Goal: Transaction & Acquisition: Purchase product/service

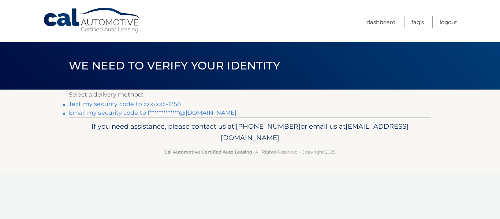
click at [112, 102] on link "Text my security code to xxx-xxx-1258" at bounding box center [125, 104] width 112 height 7
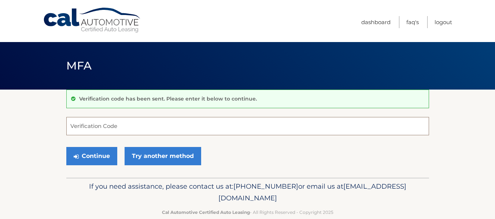
click at [105, 130] on input "Verification Code" at bounding box center [247, 126] width 362 height 18
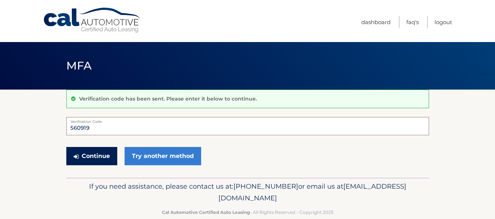
type input "560919"
click at [101, 155] on button "Continue" at bounding box center [91, 156] width 51 height 18
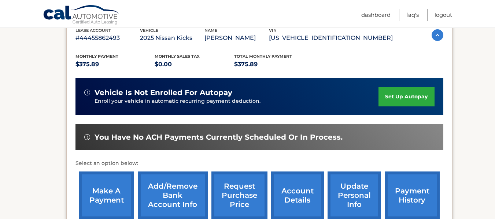
scroll to position [146, 0]
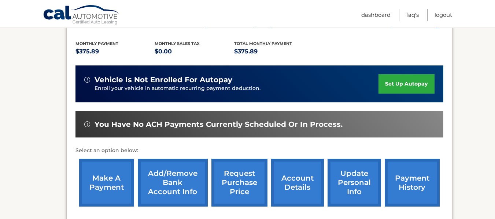
click at [109, 179] on link "make a payment" at bounding box center [106, 183] width 55 height 48
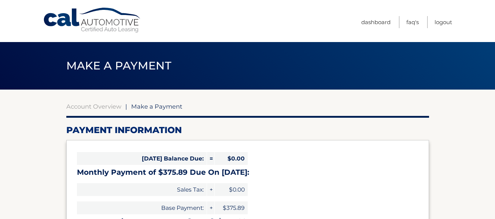
select select "MDEyMjBhZjYtYTUwOS00ZTNlLTg3YTEtYWFmYzFjZDIyNGMw"
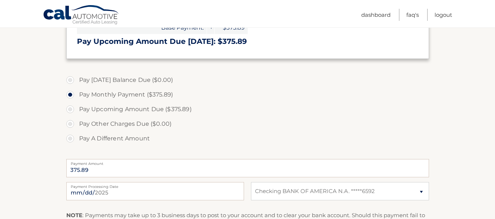
scroll to position [183, 0]
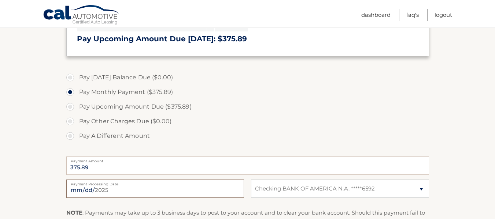
click at [109, 188] on input "2025-09-07" at bounding box center [155, 189] width 178 height 18
type input "2025-09-18"
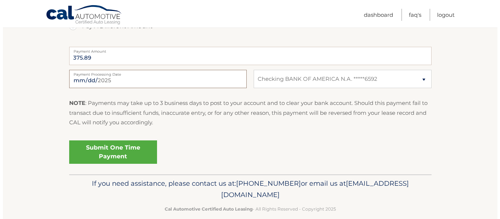
scroll to position [256, 0]
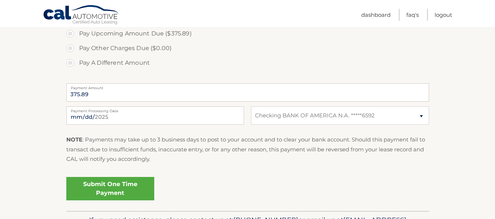
click at [103, 188] on link "Submit One Time Payment" at bounding box center [110, 188] width 88 height 23
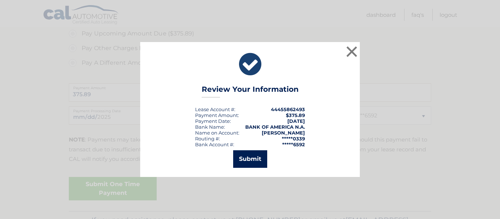
click at [250, 157] on button "Submit" at bounding box center [250, 159] width 34 height 18
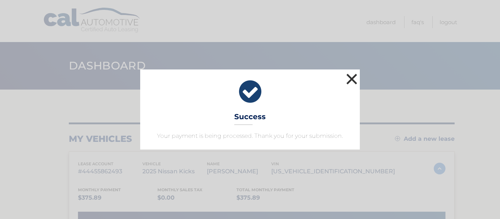
click at [350, 78] on button "×" at bounding box center [352, 79] width 15 height 15
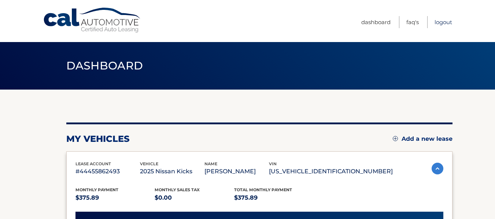
click at [439, 20] on link "Logout" at bounding box center [443, 22] width 18 height 12
